Goal: Task Accomplishment & Management: Complete application form

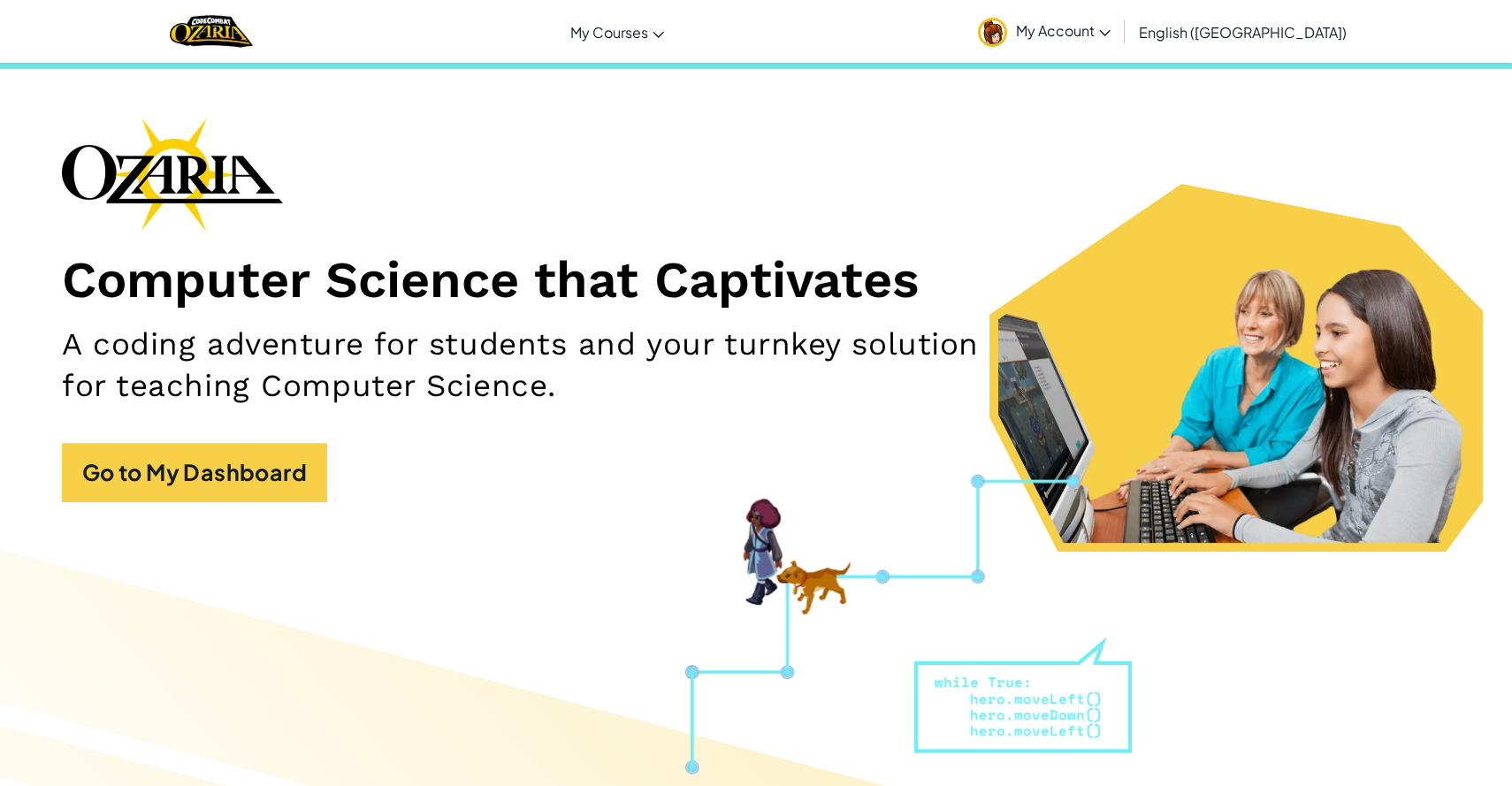
scroll to position [80, 0]
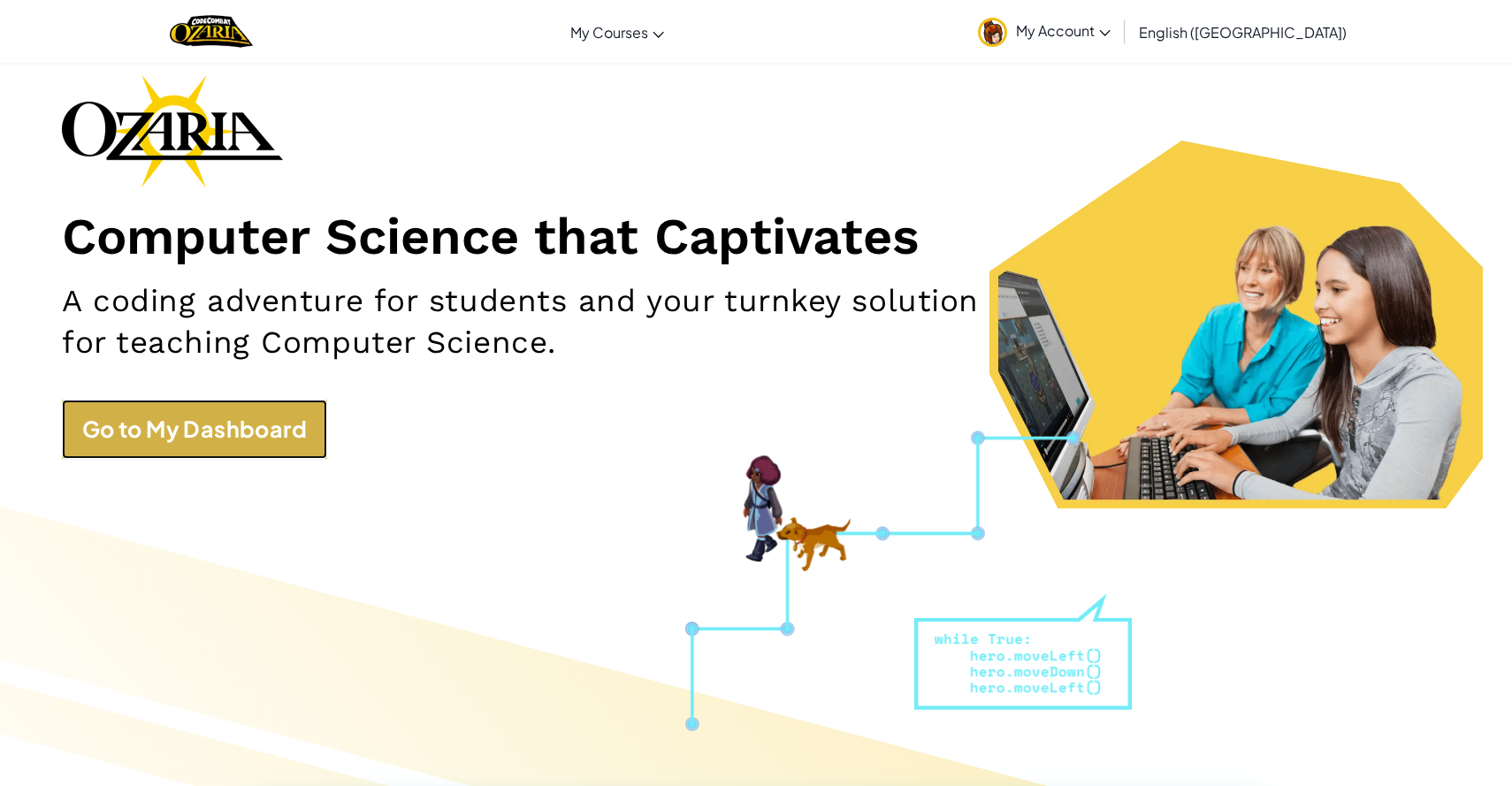
click at [219, 448] on link "Go to My Dashboard" at bounding box center [194, 429] width 265 height 60
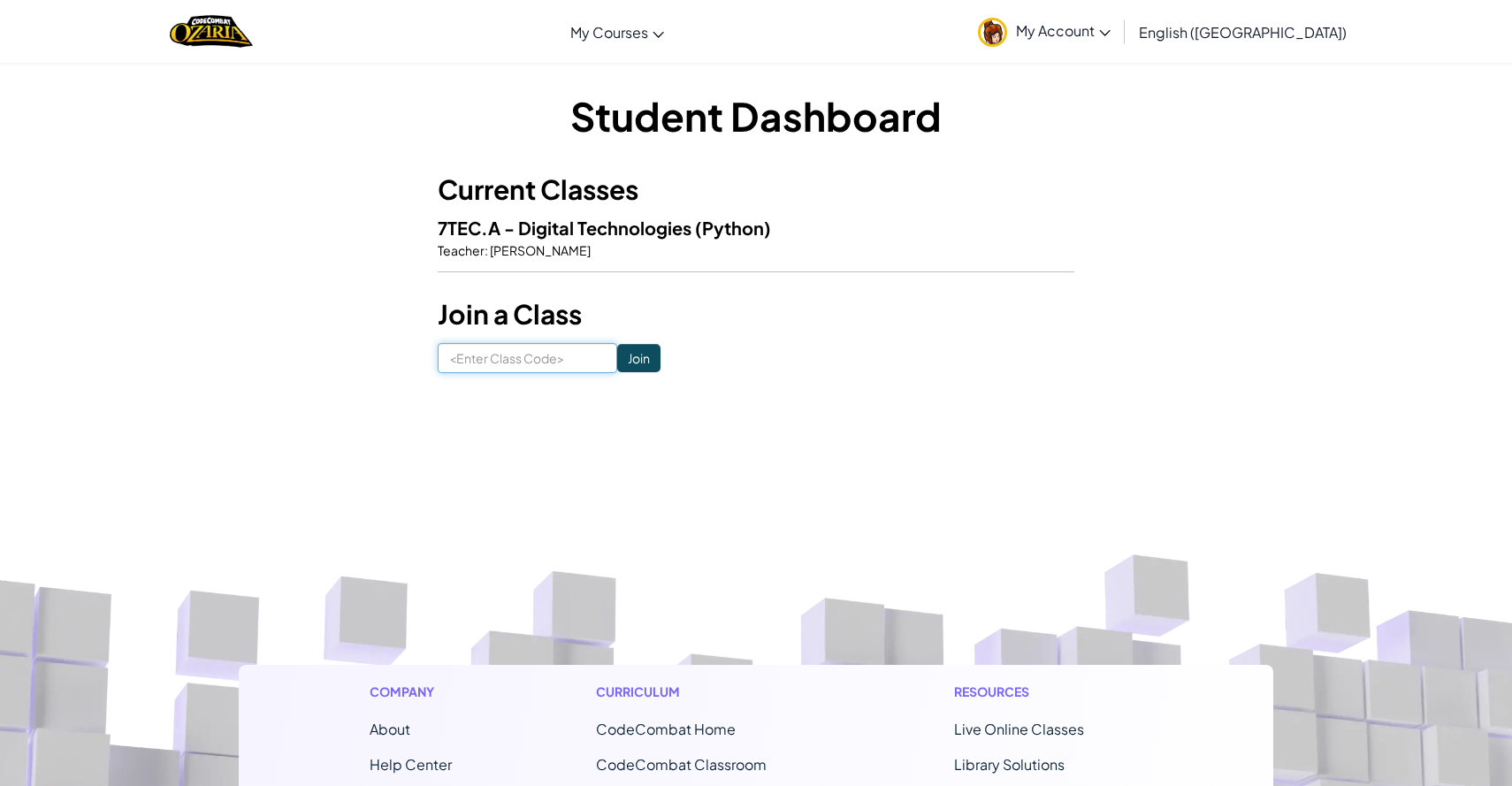
click at [510, 363] on input at bounding box center [528, 358] width 180 height 30
type input "BestFindTown"
click at [626, 347] on input "Join" at bounding box center [639, 358] width 43 height 29
